Goal: Task Accomplishment & Management: Complete application form

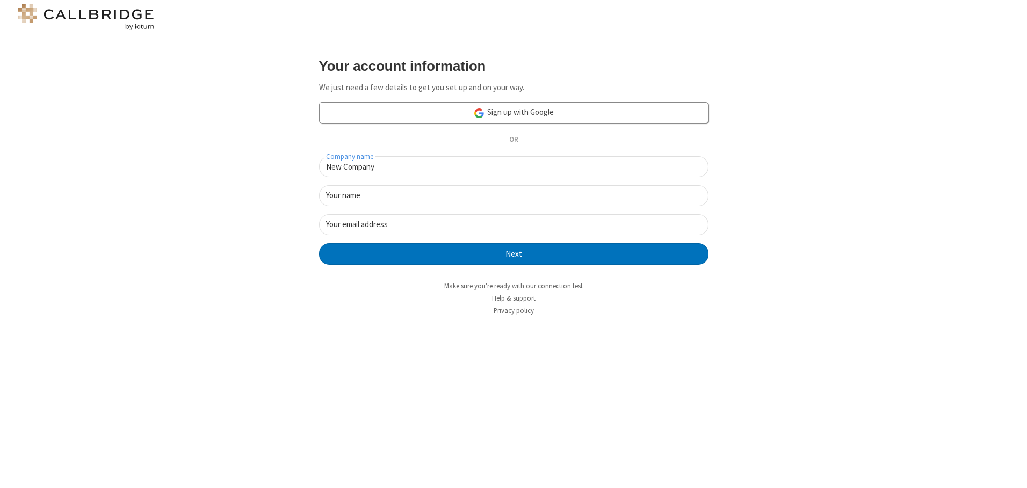
type input "New Company"
type input "New User"
type input "[EMAIL_ADDRESS][DOMAIN_NAME]"
click button "Next" at bounding box center [513, 253] width 389 height 21
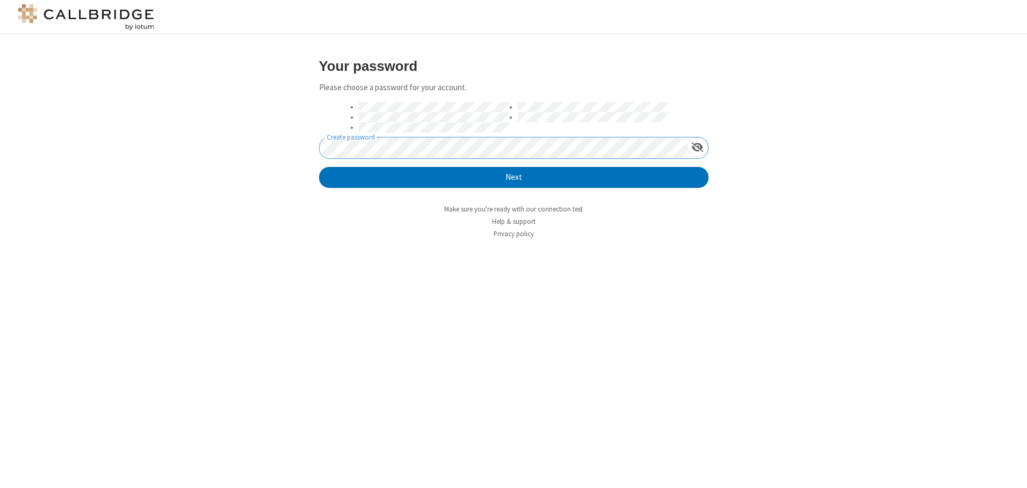
click at [319, 167] on button "Next" at bounding box center [513, 177] width 389 height 21
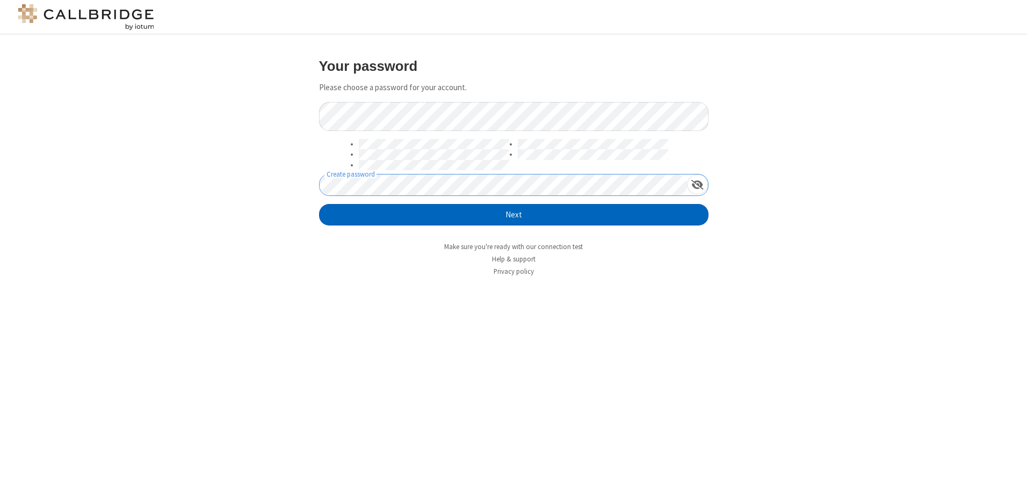
click at [513, 215] on button "Next" at bounding box center [513, 214] width 389 height 21
